Goal: Information Seeking & Learning: Learn about a topic

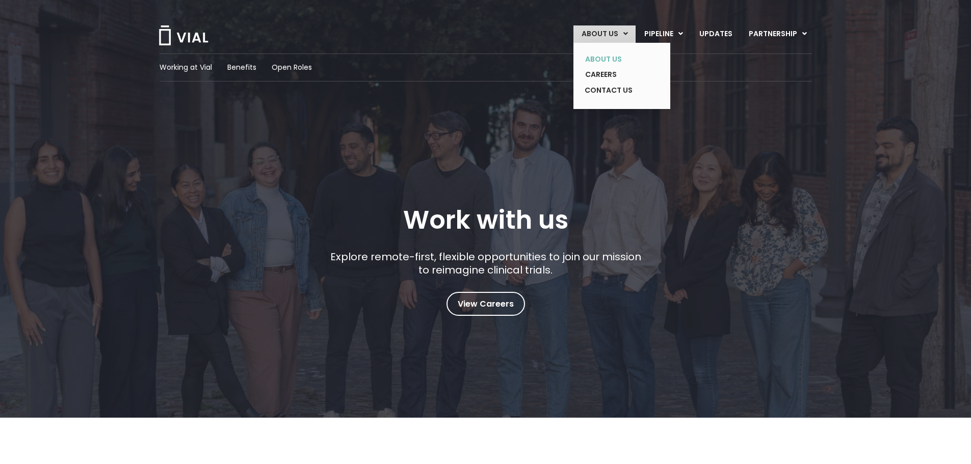
click at [610, 63] on link "ABOUT US" at bounding box center [614, 59] width 74 height 16
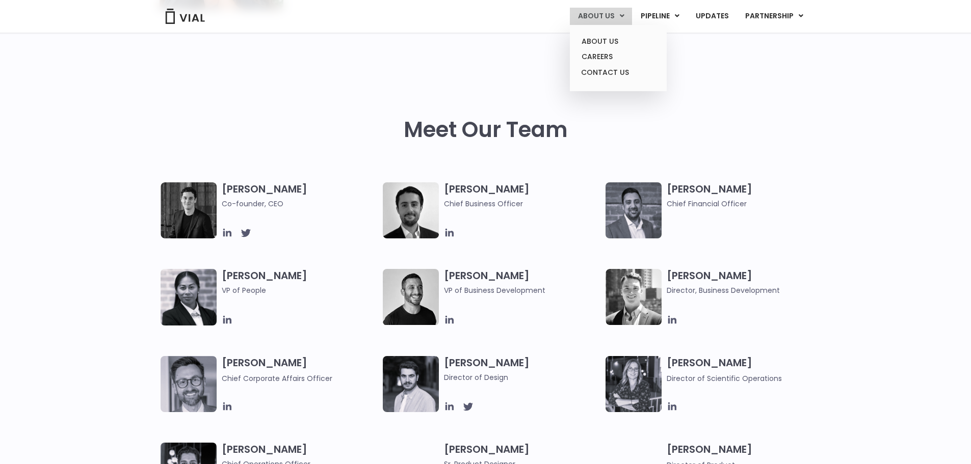
scroll to position [408, 0]
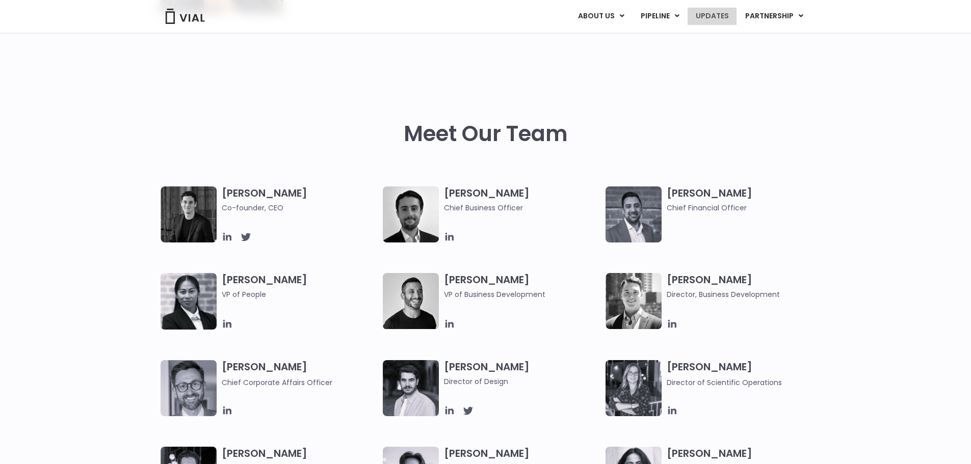
click at [705, 15] on link "UPDATES" at bounding box center [712, 16] width 49 height 17
